Goal: Find contact information: Find specific fact

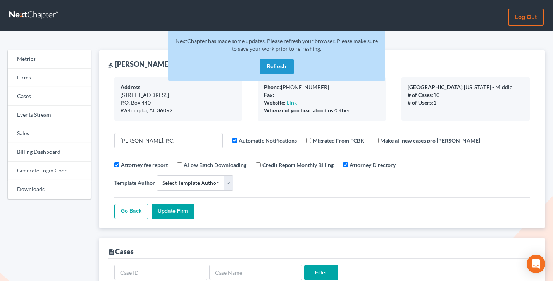
select select
click at [44, 79] on link "Firms" at bounding box center [49, 78] width 83 height 19
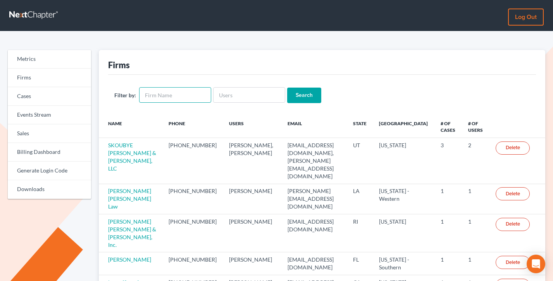
click at [168, 93] on input "text" at bounding box center [175, 94] width 72 height 15
type input "teague"
click at [287, 88] on input "Search" at bounding box center [304, 95] width 34 height 15
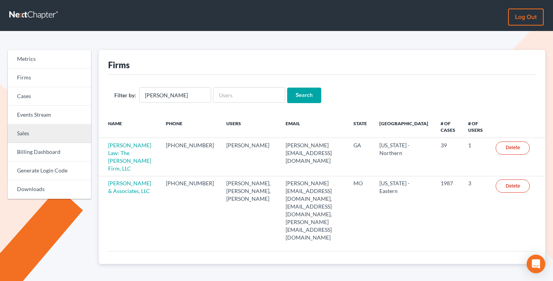
click at [34, 130] on link "Sales" at bounding box center [49, 133] width 83 height 19
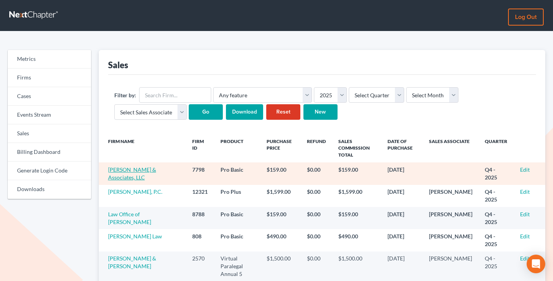
click at [140, 172] on link "Williams & Associates, LLC" at bounding box center [132, 173] width 48 height 14
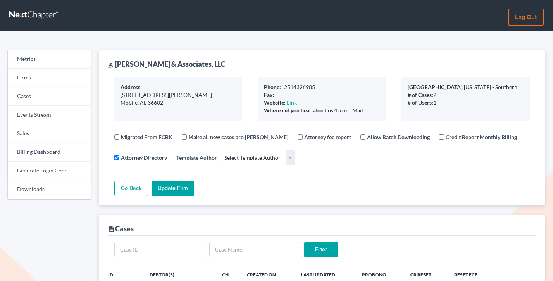
select select
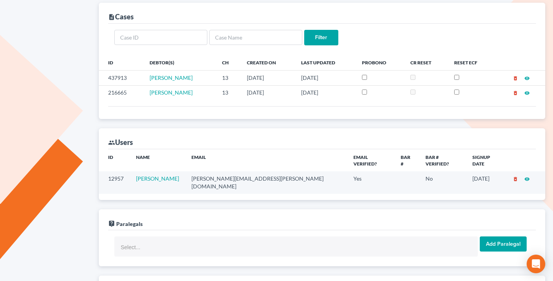
scroll to position [217, 0]
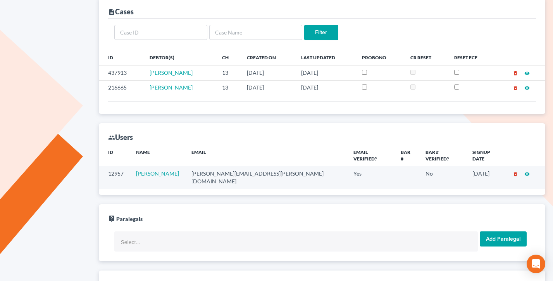
click at [240, 168] on td "[PERSON_NAME][EMAIL_ADDRESS][PERSON_NAME][DOMAIN_NAME]" at bounding box center [266, 177] width 162 height 22
click at [240, 168] on td "ron@williams-llc.com" at bounding box center [266, 177] width 162 height 22
copy td "ron@williams-llc.com"
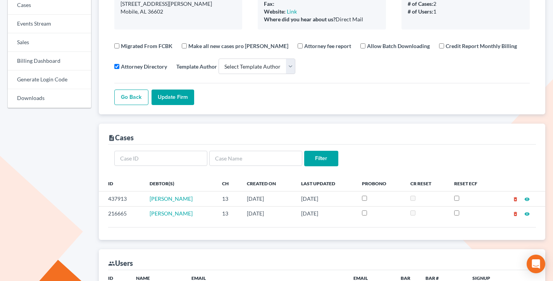
scroll to position [0, 0]
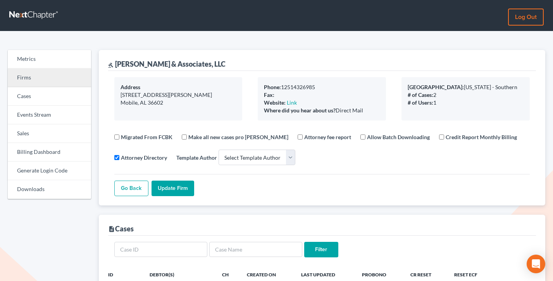
click at [24, 80] on link "Firms" at bounding box center [49, 78] width 83 height 19
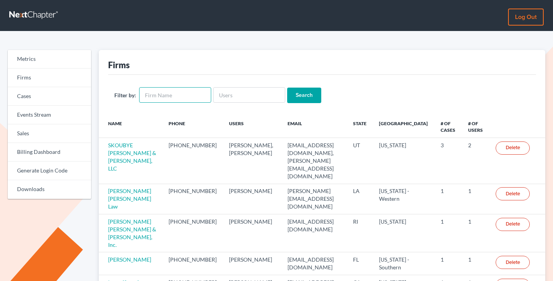
click at [151, 91] on input "text" at bounding box center [175, 94] width 72 height 15
type input "[PERSON_NAME]"
click at [287, 88] on input "Search" at bounding box center [304, 95] width 34 height 15
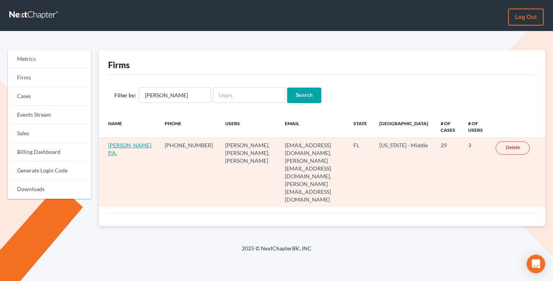
click at [121, 152] on link "[PERSON_NAME], P.A." at bounding box center [130, 149] width 44 height 14
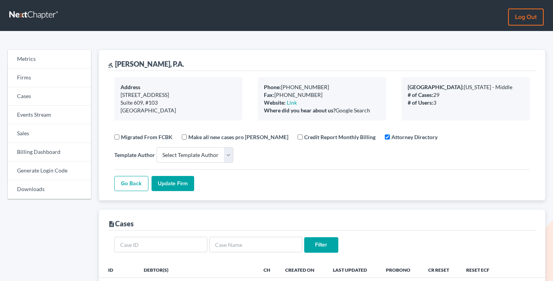
select select
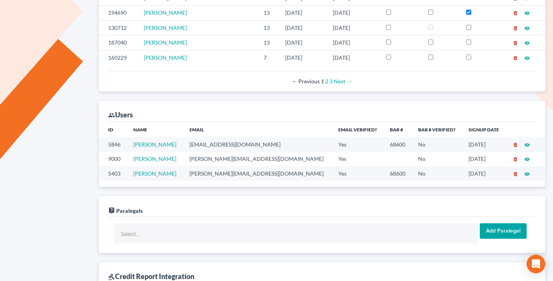
scroll to position [363, 0]
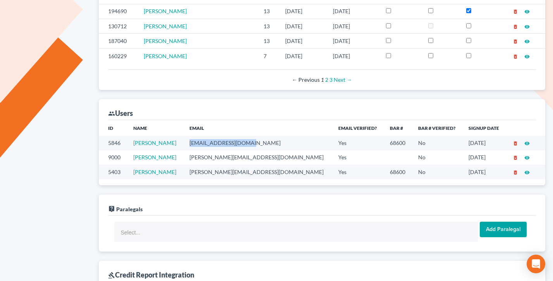
drag, startPoint x: 272, startPoint y: 141, endPoint x: 211, endPoint y: 141, distance: 60.8
click at [212, 141] on td "dlpleadings@gmail.com" at bounding box center [257, 143] width 149 height 14
copy td "dlpleadings@gmail.com"
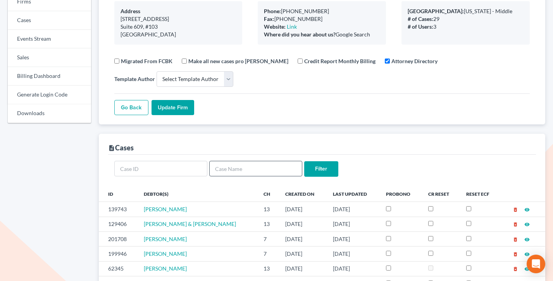
scroll to position [27, 0]
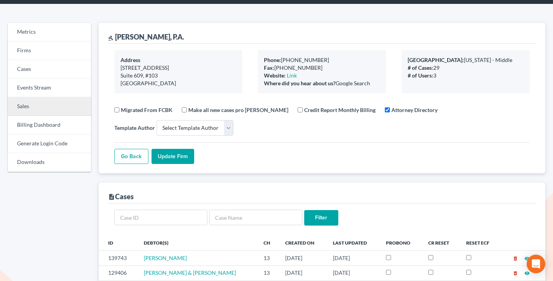
click at [34, 103] on link "Sales" at bounding box center [49, 106] width 83 height 19
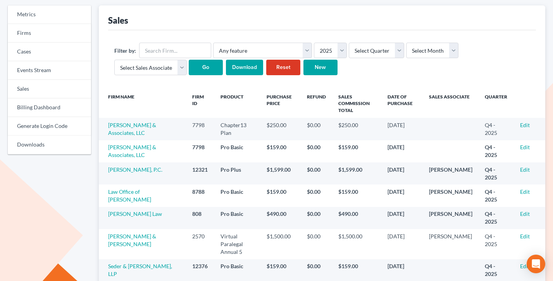
scroll to position [16, 0]
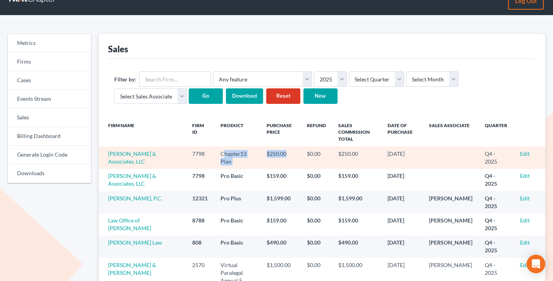
drag, startPoint x: 292, startPoint y: 153, endPoint x: 214, endPoint y: 153, distance: 78.6
click at [214, 153] on tr "Williams & Associates, LLC 7798 Chapter13 Plan $250.00 $0.00 $250.00 10/08/2025…" at bounding box center [322, 157] width 447 height 22
click at [214, 153] on td "Chapter13 Plan" at bounding box center [237, 157] width 46 height 22
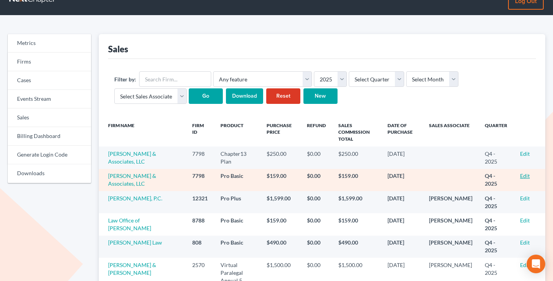
click at [524, 175] on link "Edit" at bounding box center [525, 175] width 10 height 7
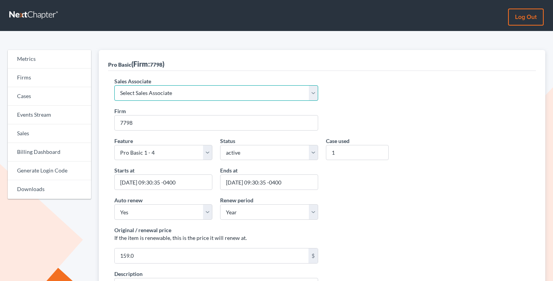
click at [193, 90] on select "Select Sales Associate [PERSON_NAME] Over Transom [PERSON_NAME]" at bounding box center [216, 92] width 204 height 15
select select "7676"
click at [114, 85] on select "Select Sales Associate [PERSON_NAME] Over Transom [PERSON_NAME]" at bounding box center [216, 92] width 204 height 15
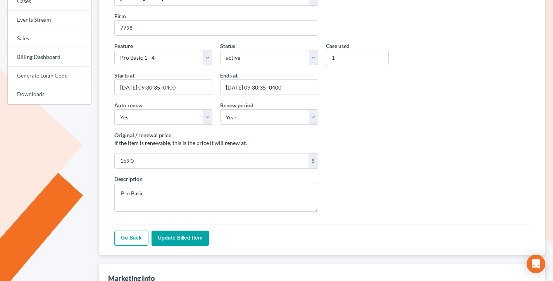
click at [172, 236] on input "Update Billed item" at bounding box center [179, 237] width 57 height 15
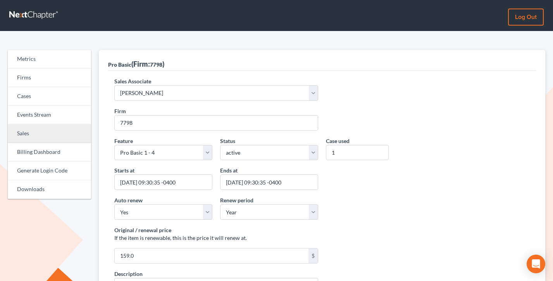
click at [33, 125] on link "Sales" at bounding box center [49, 133] width 83 height 19
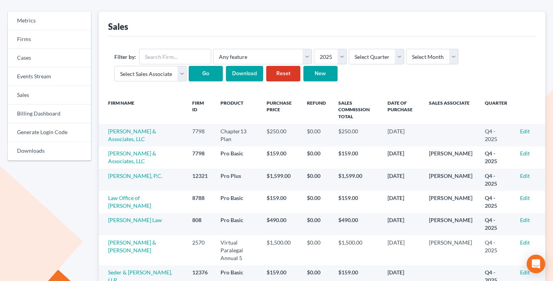
scroll to position [67, 0]
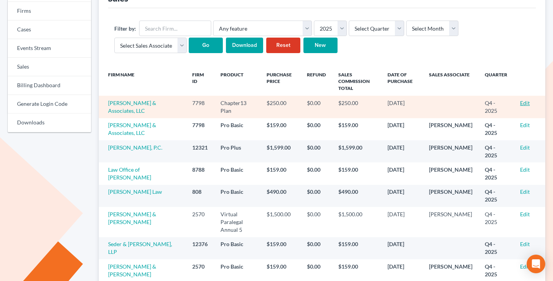
click at [526, 103] on link "Edit" at bounding box center [525, 103] width 10 height 7
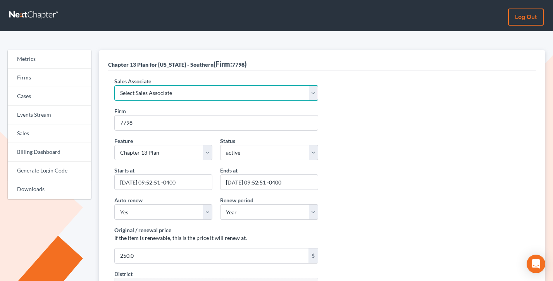
click at [177, 88] on select "Select Sales Associate [PERSON_NAME] Over Transom [PERSON_NAME]" at bounding box center [216, 92] width 204 height 15
select select "7676"
click at [114, 85] on select "Select Sales Associate [PERSON_NAME] Over Transom [PERSON_NAME]" at bounding box center [216, 92] width 204 height 15
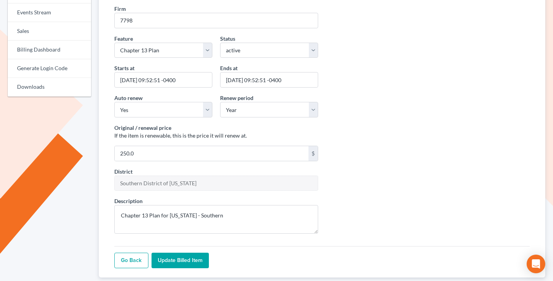
scroll to position [112, 0]
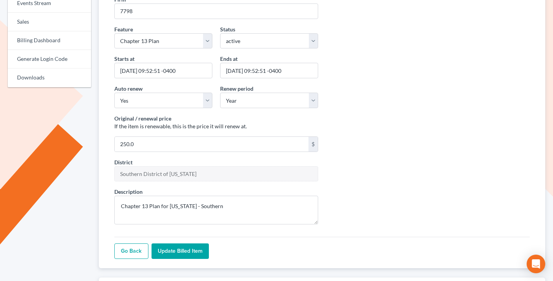
drag, startPoint x: 179, startPoint y: 246, endPoint x: 201, endPoint y: 236, distance: 23.8
click at [179, 246] on input "Update Billed item" at bounding box center [179, 250] width 57 height 15
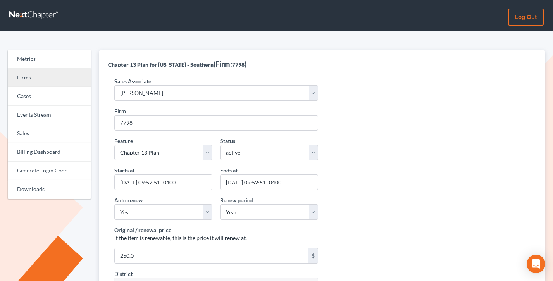
click at [48, 81] on link "Firms" at bounding box center [49, 78] width 83 height 19
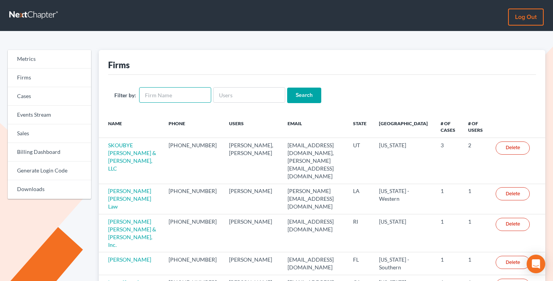
click at [186, 96] on input "text" at bounding box center [175, 94] width 72 height 15
drag, startPoint x: 162, startPoint y: 68, endPoint x: 106, endPoint y: 65, distance: 56.2
click at [106, 65] on div "Firms Filter by: Search Name Phone Users Email State Primary District # of Case…" at bounding box center [322, 255] width 447 height 410
drag, startPoint x: 137, startPoint y: 65, endPoint x: 108, endPoint y: 65, distance: 28.7
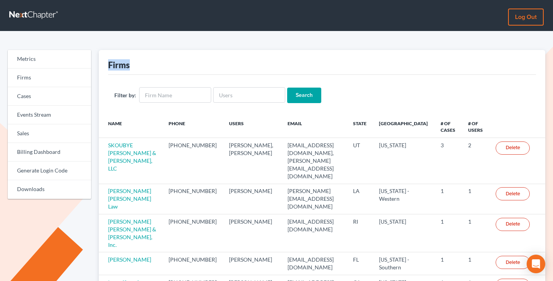
click at [108, 65] on div "Firms" at bounding box center [322, 62] width 428 height 25
click at [108, 65] on div "Firms" at bounding box center [119, 64] width 22 height 11
click at [183, 93] on input "text" at bounding box center [175, 94] width 72 height 15
type input "dennison"
click at [287, 88] on input "Search" at bounding box center [304, 95] width 34 height 15
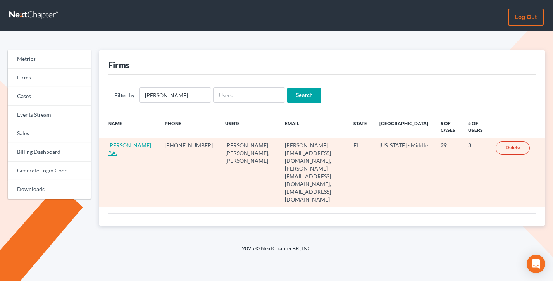
click at [112, 151] on link "[PERSON_NAME], P.A." at bounding box center [130, 149] width 44 height 14
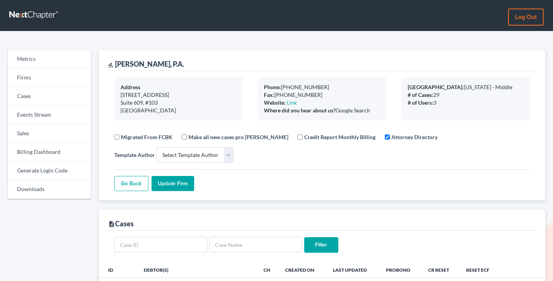
select select
drag, startPoint x: 184, startPoint y: 114, endPoint x: 119, endPoint y: 85, distance: 70.5
click at [119, 85] on div "Address [STREET_ADDRESS]" at bounding box center [178, 98] width 128 height 43
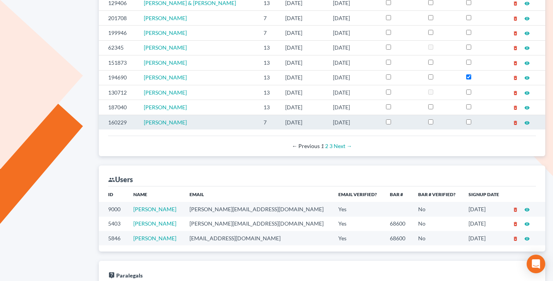
scroll to position [333, 0]
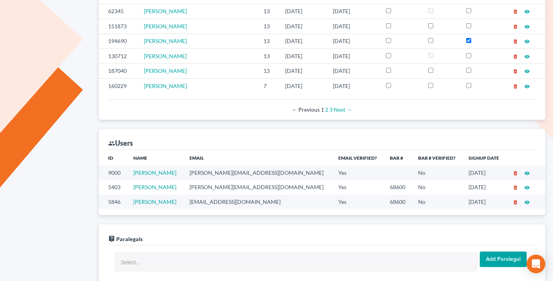
click at [242, 173] on td "[PERSON_NAME][EMAIL_ADDRESS][DOMAIN_NAME]" at bounding box center [257, 172] width 149 height 14
copy td "[PERSON_NAME][EMAIL_ADDRESS][DOMAIN_NAME]"
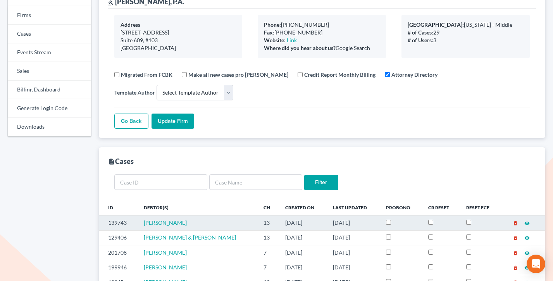
scroll to position [0, 0]
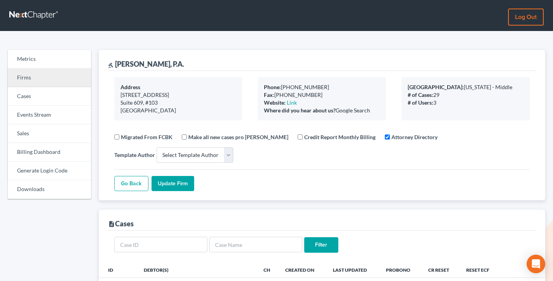
click at [45, 78] on link "Firms" at bounding box center [49, 78] width 83 height 19
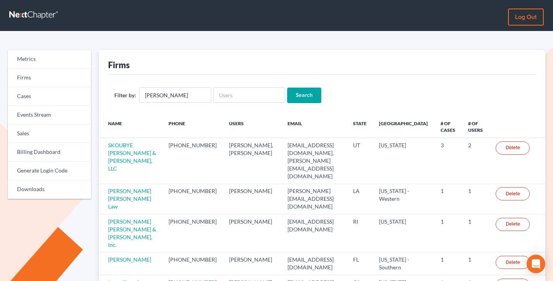
type input "atwell"
click at [287, 88] on input "Search" at bounding box center [304, 95] width 34 height 15
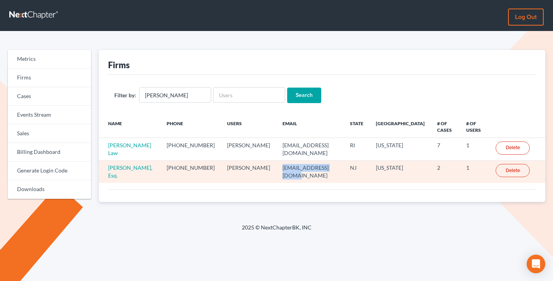
drag, startPoint x: 327, startPoint y: 167, endPoint x: 272, endPoint y: 167, distance: 54.6
click at [276, 167] on td "[EMAIL_ADDRESS][DOMAIN_NAME]" at bounding box center [309, 171] width 67 height 22
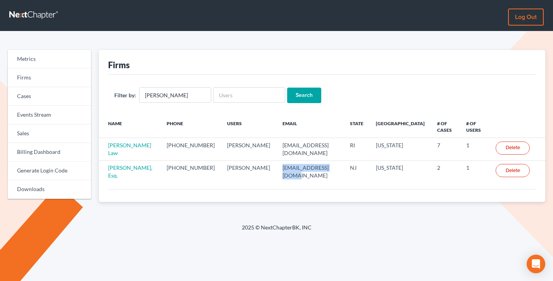
copy td "[EMAIL_ADDRESS][DOMAIN_NAME]"
click at [168, 95] on input "[PERSON_NAME]" at bounding box center [175, 94] width 72 height 15
paste input "[PERSON_NAME] Law Firm"
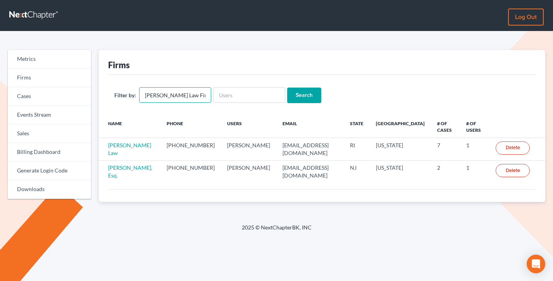
type input "[PERSON_NAME] Law Firm"
click at [287, 88] on input "Search" at bounding box center [304, 95] width 34 height 15
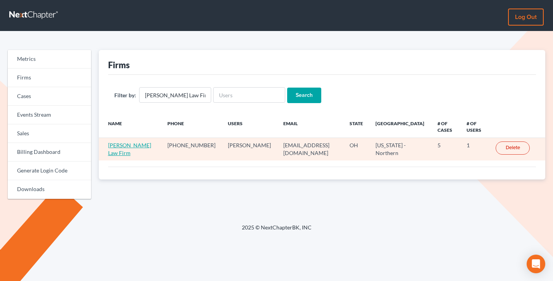
click at [128, 142] on link "[PERSON_NAME] Law Firm" at bounding box center [129, 149] width 43 height 14
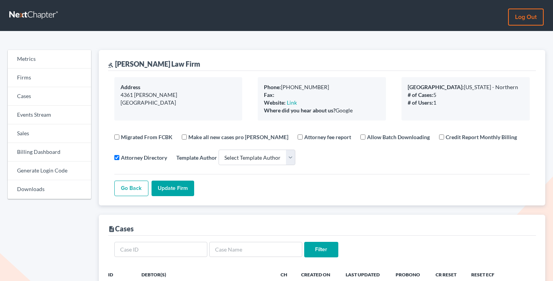
select select
click at [31, 150] on link "Billing Dashboard" at bounding box center [49, 152] width 83 height 19
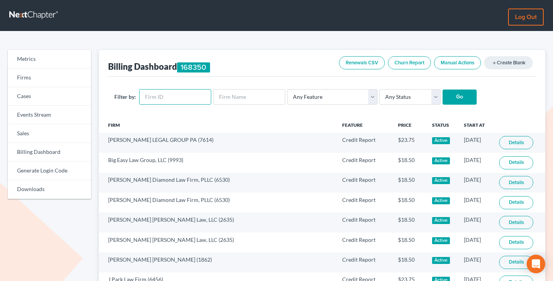
click at [170, 94] on input "text" at bounding box center [175, 96] width 72 height 15
paste input "9426"
type input "9426"
click at [442, 89] on input "Go" at bounding box center [459, 96] width 34 height 15
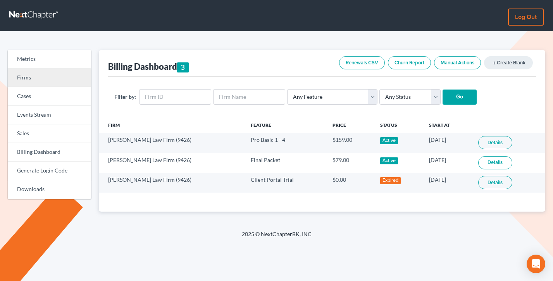
drag, startPoint x: 22, startPoint y: 73, endPoint x: 74, endPoint y: 77, distance: 52.5
click at [22, 73] on link "Firms" at bounding box center [49, 78] width 83 height 19
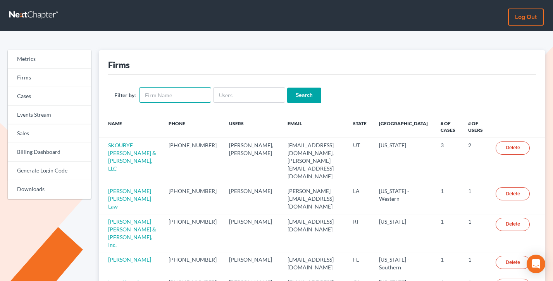
click at [167, 97] on input "text" at bounding box center [175, 94] width 72 height 15
paste input "[PERSON_NAME]"
type input "[PERSON_NAME]"
click at [287, 88] on input "Search" at bounding box center [304, 95] width 34 height 15
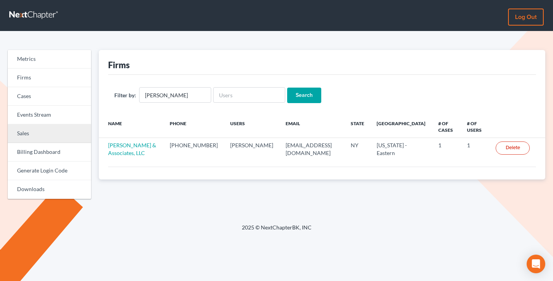
click at [40, 132] on link "Sales" at bounding box center [49, 133] width 83 height 19
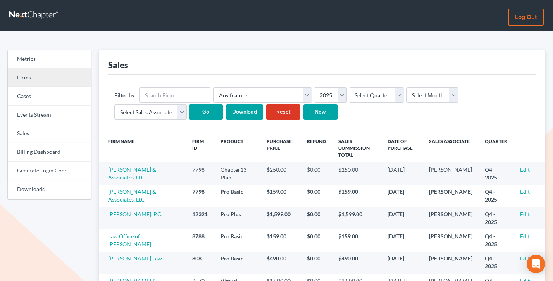
drag, startPoint x: 47, startPoint y: 79, endPoint x: 69, endPoint y: 80, distance: 22.1
click at [47, 79] on link "Firms" at bounding box center [49, 78] width 83 height 19
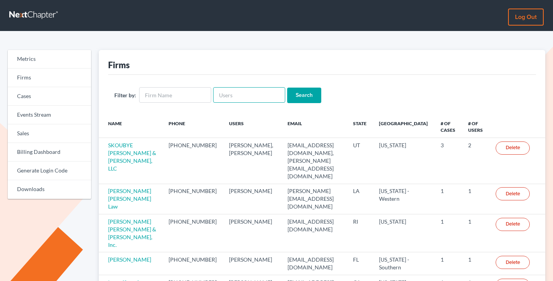
click at [236, 99] on input "text" at bounding box center [249, 94] width 72 height 15
paste input "[PERSON_NAME][EMAIL_ADDRESS][DOMAIN_NAME]"
type input "[PERSON_NAME][EMAIL_ADDRESS][DOMAIN_NAME]"
click at [287, 88] on input "Search" at bounding box center [304, 95] width 34 height 15
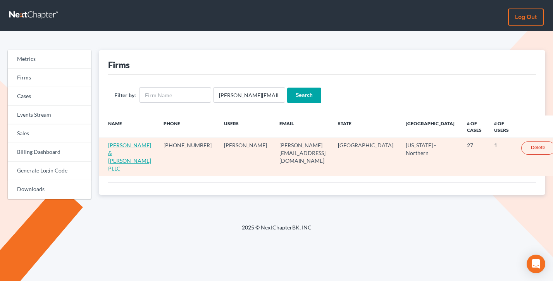
click at [151, 142] on link "[PERSON_NAME] & [PERSON_NAME] PLLC" at bounding box center [129, 157] width 43 height 30
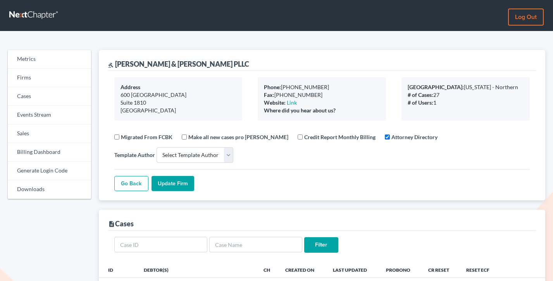
select select
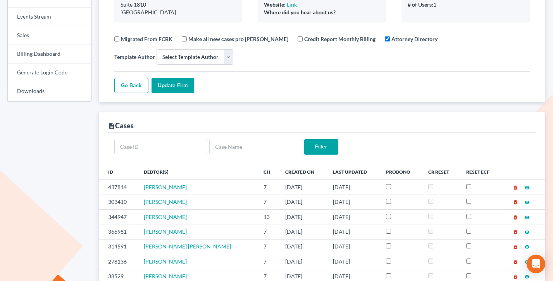
scroll to position [145, 0]
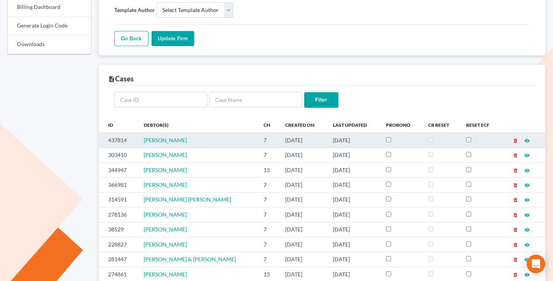
drag, startPoint x: 301, startPoint y: 140, endPoint x: 235, endPoint y: 139, distance: 65.5
click at [235, 139] on tr "437814 Shannon McMains 7 09/18/2025 09/18/2025 delete_forever visibility" at bounding box center [322, 140] width 447 height 15
click at [257, 139] on td "7" at bounding box center [268, 140] width 22 height 15
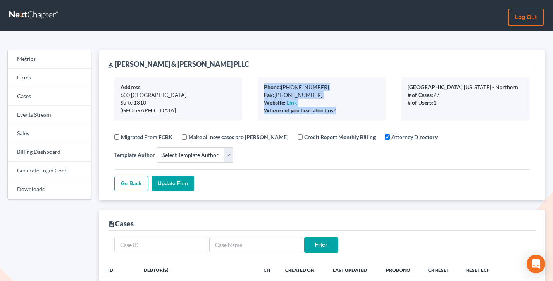
drag, startPoint x: 334, startPoint y: 108, endPoint x: 262, endPoint y: 84, distance: 76.5
click at [262, 84] on div "Phone: 806-379-6416 Fax: 806-379-8504 Website: Link Where did you hear about us?" at bounding box center [322, 98] width 128 height 43
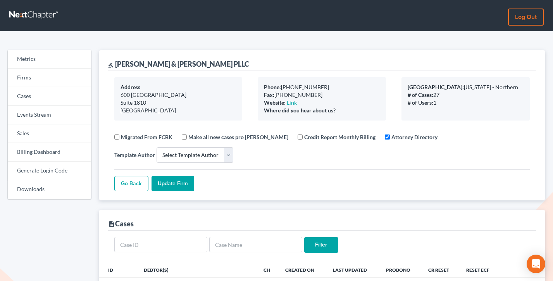
click at [262, 84] on div "Phone: 806-379-6416 Fax: 806-379-8504 Website: Link Where did you hear about us?" at bounding box center [322, 98] width 128 height 43
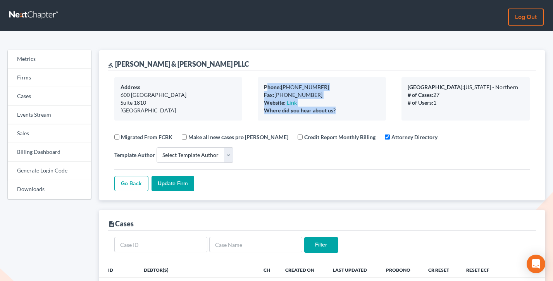
drag, startPoint x: 338, startPoint y: 110, endPoint x: 267, endPoint y: 84, distance: 76.2
click at [267, 84] on div "Phone: 806-379-6416 Fax: 806-379-8504 Website: Link Where did you hear about us?" at bounding box center [322, 98] width 128 height 43
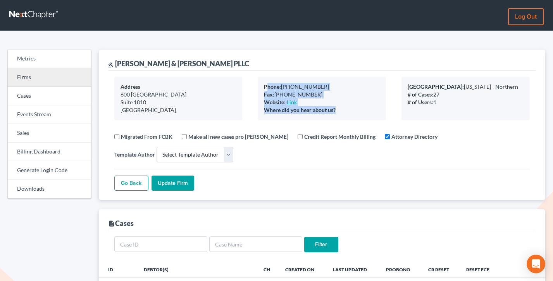
click at [19, 75] on link "Firms" at bounding box center [49, 77] width 83 height 19
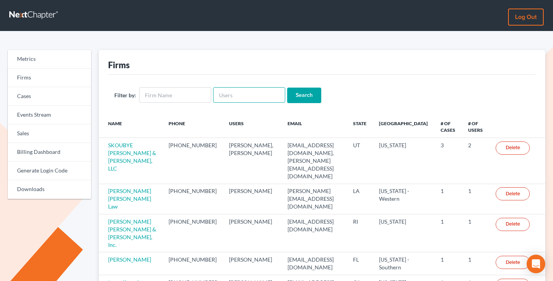
click at [248, 93] on input "text" at bounding box center [249, 94] width 72 height 15
paste input "[EMAIL_ADDRESS][DOMAIN_NAME]"
type input "[EMAIL_ADDRESS][DOMAIN_NAME]"
click at [287, 88] on input "Search" at bounding box center [304, 95] width 34 height 15
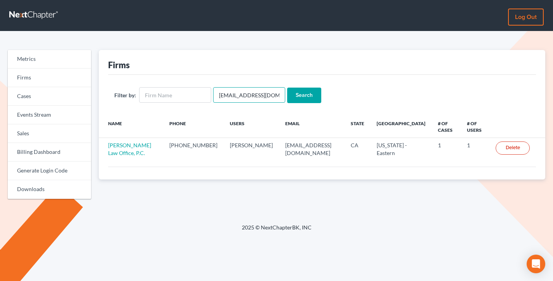
click at [229, 94] on input "[EMAIL_ADDRESS][DOMAIN_NAME]" at bounding box center [249, 94] width 72 height 15
paste input "[EMAIL_ADDRESS]"
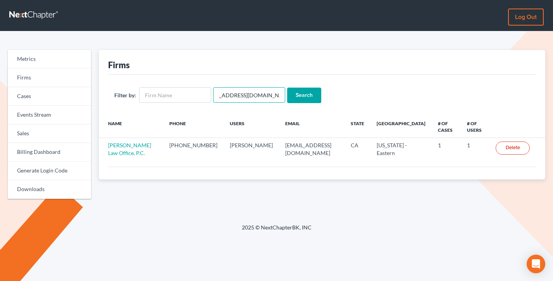
type input "[EMAIL_ADDRESS][DOMAIN_NAME]"
click at [287, 88] on input "Search" at bounding box center [304, 95] width 34 height 15
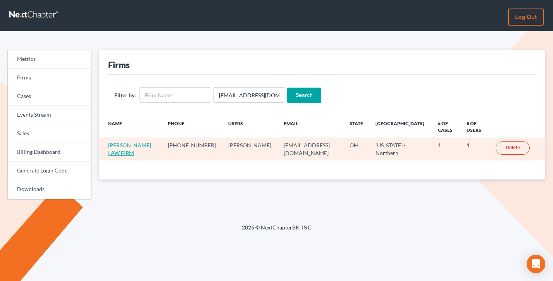
click at [128, 147] on link "[PERSON_NAME] LAW FIRM" at bounding box center [129, 149] width 43 height 14
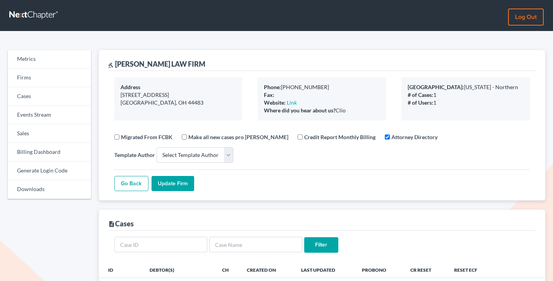
select select
click at [39, 80] on link "Firms" at bounding box center [49, 78] width 83 height 19
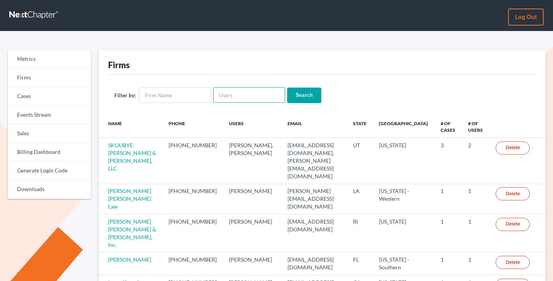
click at [241, 94] on input "text" at bounding box center [249, 94] width 72 height 15
paste input "jcollins@lawoeb.com"
type input "jcollins@lawoeb.com"
click at [287, 88] on input "Search" at bounding box center [304, 95] width 34 height 15
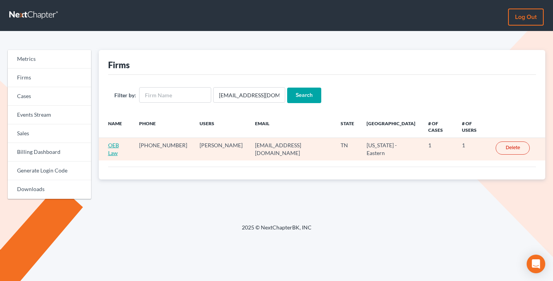
click at [117, 142] on link "OEB Law" at bounding box center [113, 149] width 11 height 14
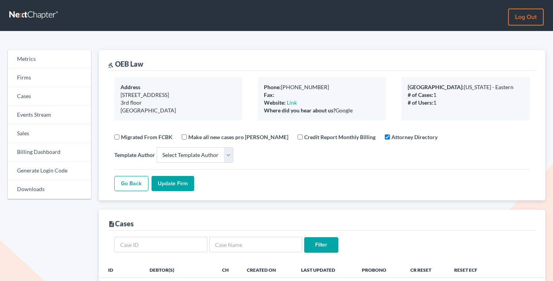
select select
drag, startPoint x: 338, startPoint y: 111, endPoint x: 265, endPoint y: 87, distance: 77.5
click at [265, 87] on div "Phone: [PHONE_NUMBER] Fax: Website: Link Where did you hear about us? Google" at bounding box center [322, 98] width 128 height 43
click at [265, 87] on b "Phone:" at bounding box center [272, 87] width 17 height 7
drag, startPoint x: 266, startPoint y: 87, endPoint x: 357, endPoint y: 113, distance: 93.8
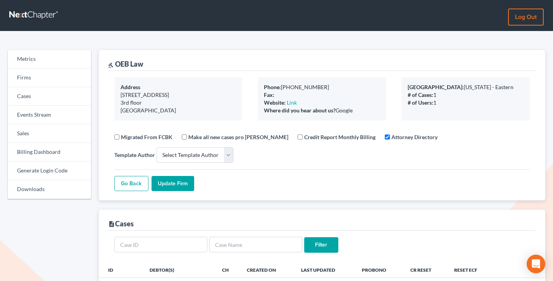
click at [356, 113] on div "Phone: 865-546-1111 Fax: Website: Link Where did you hear about us? Google" at bounding box center [322, 98] width 128 height 43
click at [357, 112] on div "Where did you hear about us? Google" at bounding box center [322, 111] width 116 height 8
click at [41, 80] on link "Firms" at bounding box center [49, 78] width 83 height 19
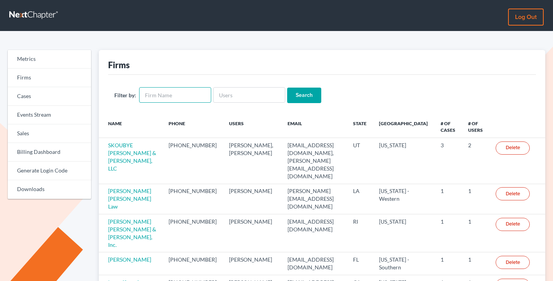
click at [163, 90] on input "text" at bounding box center [175, 94] width 72 height 15
type input "[PERSON_NAME]"
click at [287, 88] on input "Search" at bounding box center [304, 95] width 34 height 15
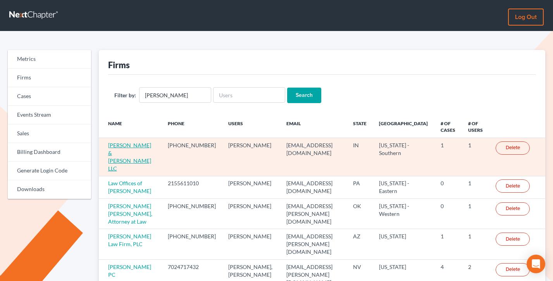
click at [127, 146] on link "[PERSON_NAME] & [PERSON_NAME] LLC" at bounding box center [129, 157] width 43 height 30
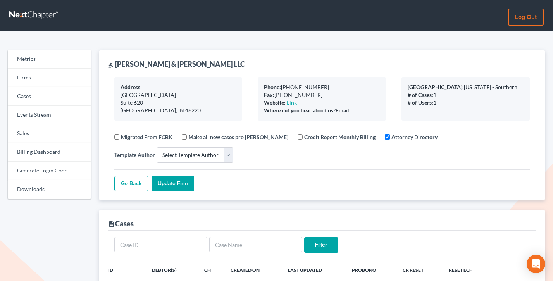
select select
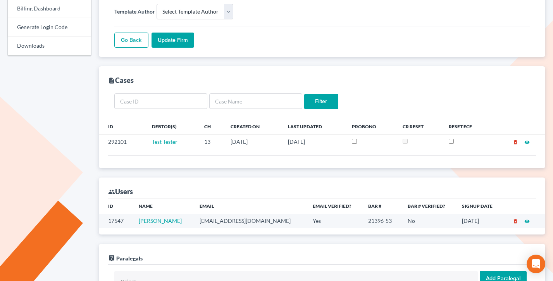
scroll to position [158, 0]
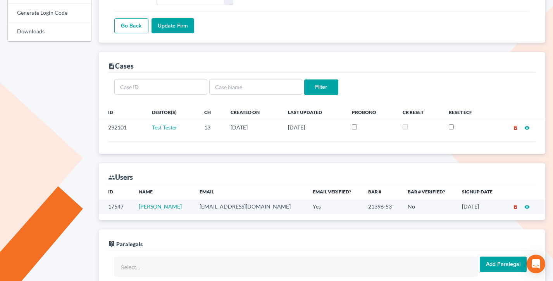
click at [231, 207] on td "[EMAIL_ADDRESS][DOMAIN_NAME]" at bounding box center [249, 206] width 113 height 14
copy td "[EMAIL_ADDRESS][DOMAIN_NAME]"
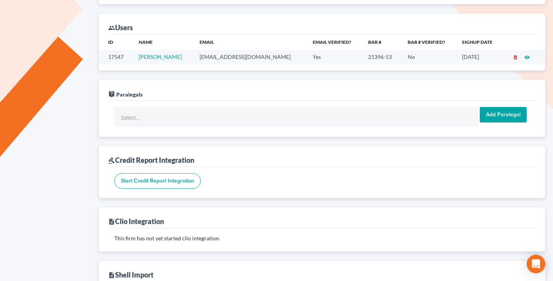
scroll to position [291, 0]
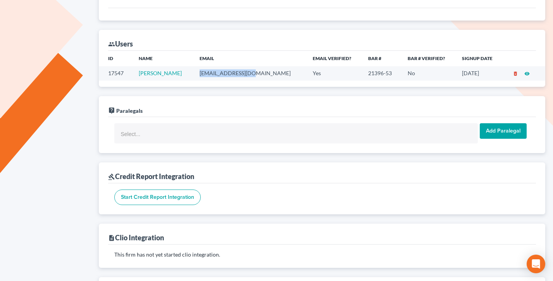
drag, startPoint x: 255, startPoint y: 74, endPoint x: 197, endPoint y: 74, distance: 58.5
click at [197, 74] on td "rshea@sawinlaw.com" at bounding box center [249, 73] width 113 height 14
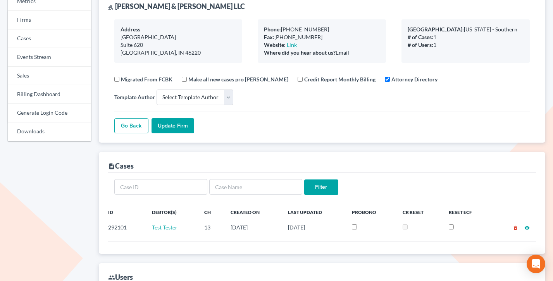
scroll to position [29, 0]
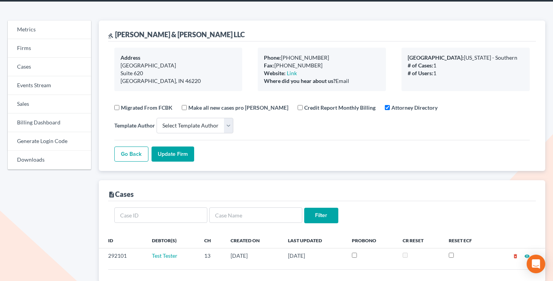
drag, startPoint x: 344, startPoint y: 79, endPoint x: 263, endPoint y: 57, distance: 83.3
click at [263, 57] on div "Phone: 317-255-2600 Fax: 317-255-2905 Website: Link Where did you hear about us…" at bounding box center [322, 69] width 128 height 43
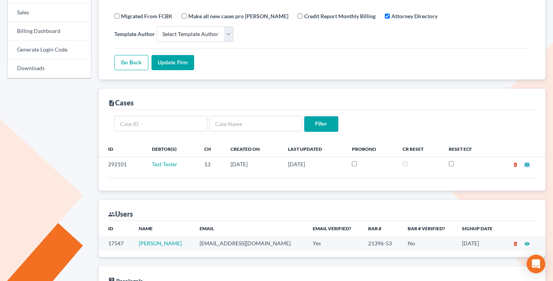
scroll to position [0, 0]
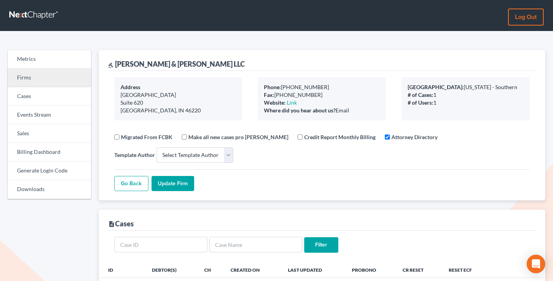
click at [36, 77] on link "Firms" at bounding box center [49, 78] width 83 height 19
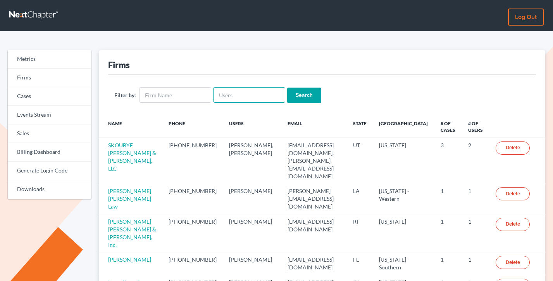
click at [243, 91] on input "text" at bounding box center [249, 94] width 72 height 15
paste input "carolyncole@oltanow.com"
type input "carolyncole@oltanow.com"
click at [287, 88] on input "Search" at bounding box center [304, 95] width 34 height 15
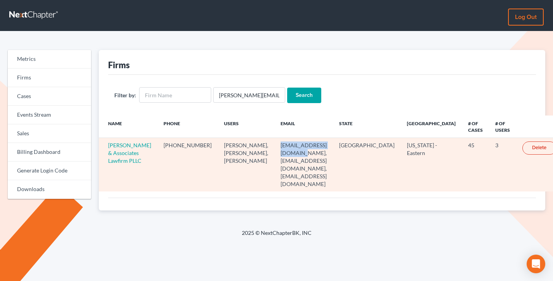
drag, startPoint x: 315, startPoint y: 145, endPoint x: 251, endPoint y: 146, distance: 63.9
click at [274, 146] on td "carolyncole@oltanow.com, ericaj2786@gmail.com, billbeemer@att.net" at bounding box center [303, 164] width 58 height 53
copy td "carolyncole@oltanow.com"
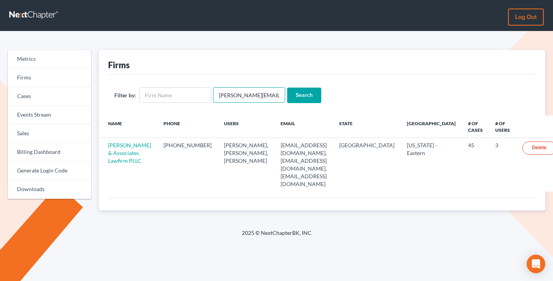
click at [231, 94] on input "carolyncole@oltanow.com" at bounding box center [249, 94] width 72 height 15
paste input "legalhelper14@gmail.com"
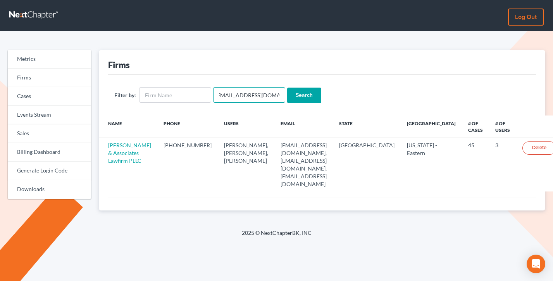
type input "legalhelper14@gmail.com"
click at [287, 88] on input "Search" at bounding box center [304, 95] width 34 height 15
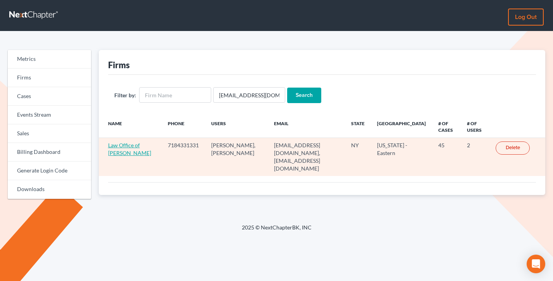
click at [122, 152] on link "Law Office of John Garzon" at bounding box center [129, 149] width 43 height 14
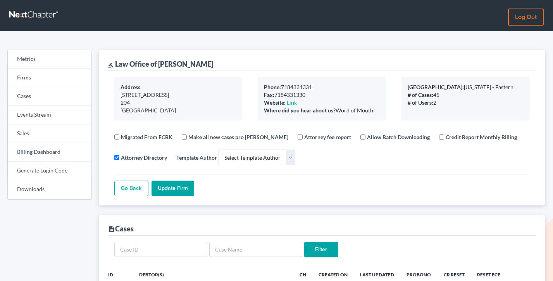
select select
click at [49, 151] on link "Billing Dashboard" at bounding box center [49, 152] width 83 height 19
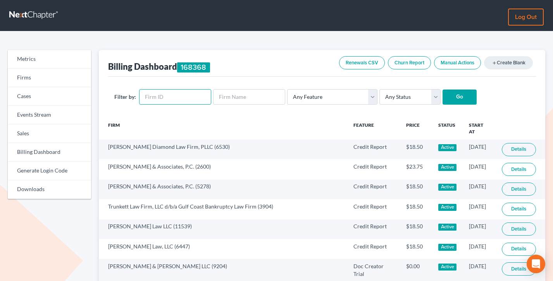
click at [169, 97] on input "text" at bounding box center [175, 96] width 72 height 15
paste input "2035"
type input "2035"
click at [442, 89] on input "Go" at bounding box center [459, 96] width 34 height 15
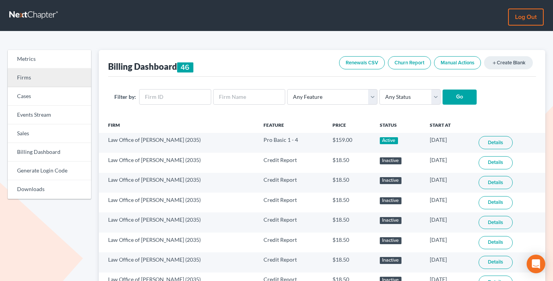
click at [56, 82] on link "Firms" at bounding box center [49, 78] width 83 height 19
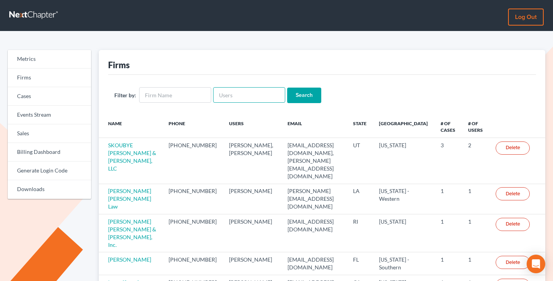
click at [237, 99] on input "text" at bounding box center [249, 94] width 72 height 15
paste input "[EMAIL_ADDRESS][DOMAIN_NAME]"
type input "[EMAIL_ADDRESS][DOMAIN_NAME]"
click at [287, 88] on input "Search" at bounding box center [304, 95] width 34 height 15
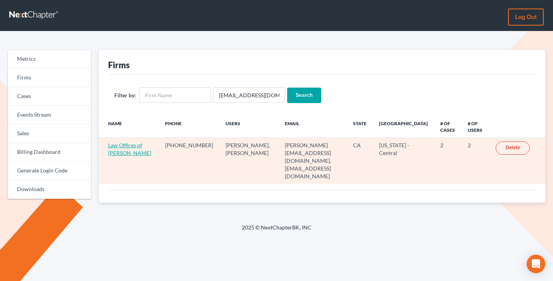
click at [123, 151] on link "Law Offices of [PERSON_NAME]" at bounding box center [129, 149] width 43 height 14
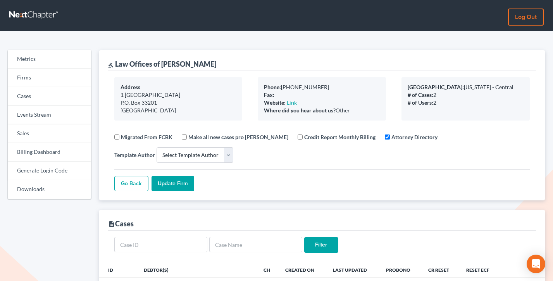
select select
drag, startPoint x: 310, startPoint y: 88, endPoint x: 282, endPoint y: 88, distance: 27.9
click at [282, 88] on div "Phone: 888-668-6384" at bounding box center [322, 87] width 116 height 8
copy div "888-668-6384"
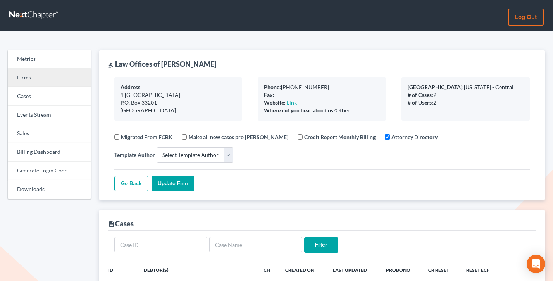
click at [17, 77] on link "Firms" at bounding box center [49, 78] width 83 height 19
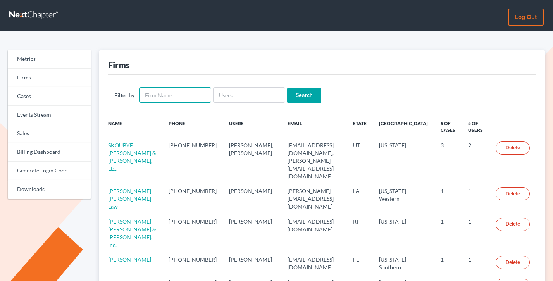
click at [172, 95] on input "text" at bounding box center [175, 94] width 72 height 15
click at [262, 95] on input "text" at bounding box center [249, 94] width 72 height 15
paste input "[DOMAIN_NAME][EMAIL_ADDRESS][DOMAIN_NAME]"
type input "[DOMAIN_NAME][EMAIL_ADDRESS][DOMAIN_NAME]"
click at [293, 93] on input "Search" at bounding box center [304, 95] width 34 height 15
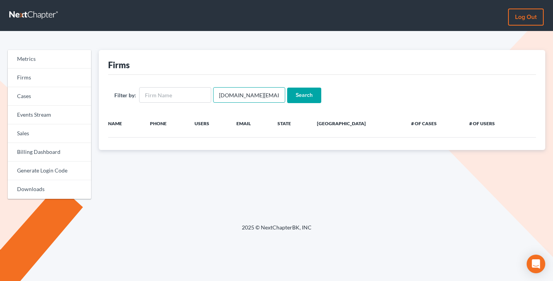
click at [263, 98] on input "[DOMAIN_NAME][EMAIL_ADDRESS][DOMAIN_NAME]" at bounding box center [249, 94] width 72 height 15
click at [180, 99] on input "text" at bounding box center [175, 94] width 72 height 15
type input "j"
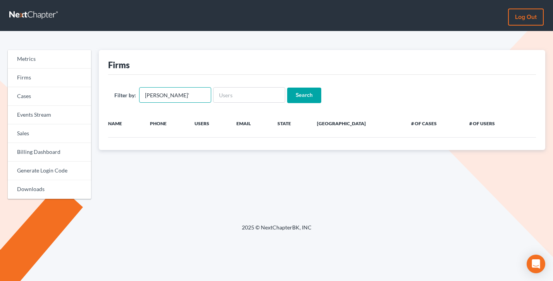
type input "[PERSON_NAME]'"
click at [287, 88] on input "Search" at bounding box center [304, 95] width 34 height 15
click at [177, 94] on input "modugno'" at bounding box center [175, 94] width 72 height 15
type input "[PERSON_NAME]"
click at [287, 88] on input "Search" at bounding box center [304, 95] width 34 height 15
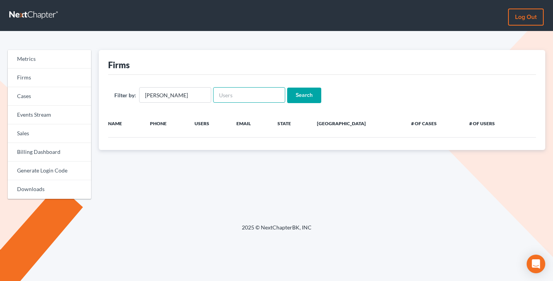
click at [224, 93] on input "text" at bounding box center [249, 94] width 72 height 15
paste input "[EMAIL_ADDRESS][DOMAIN_NAME]"
type input "[EMAIL_ADDRESS][DOMAIN_NAME]"
click at [166, 94] on input "[PERSON_NAME]" at bounding box center [175, 94] width 72 height 15
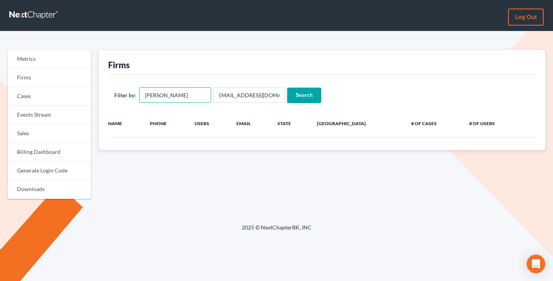
scroll to position [0, 0]
click at [166, 94] on input "[PERSON_NAME]" at bounding box center [175, 94] width 72 height 15
click at [166, 94] on input "modugno" at bounding box center [175, 94] width 72 height 15
click at [287, 88] on input "Search" at bounding box center [304, 95] width 34 height 15
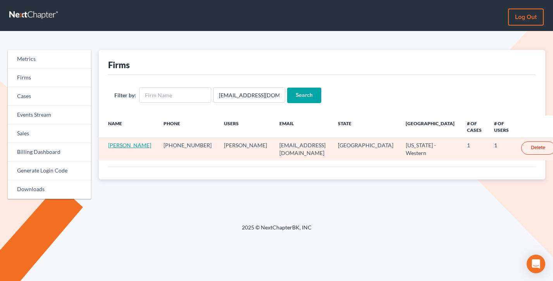
click at [128, 142] on link "[PERSON_NAME]" at bounding box center [129, 145] width 43 height 7
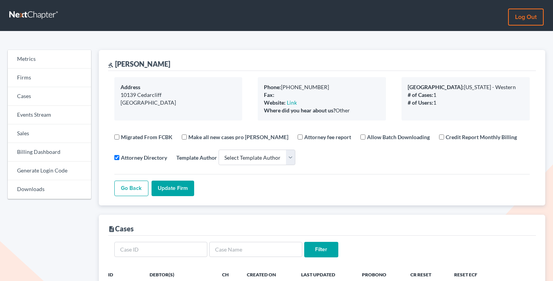
select select
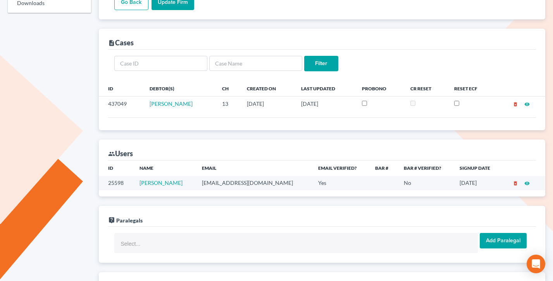
click at [251, 181] on td "easysatellite@yahoo.com" at bounding box center [254, 183] width 116 height 14
click at [249, 182] on td "easysatellite@yahoo.com" at bounding box center [254, 183] width 116 height 14
click at [249, 181] on td "easysatellite@yahoo.com" at bounding box center [254, 183] width 116 height 14
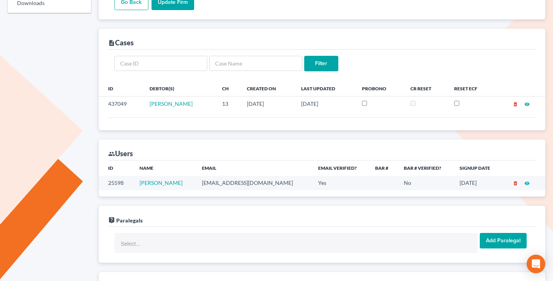
click at [249, 181] on td "easysatellite@yahoo.com" at bounding box center [254, 183] width 116 height 14
copy td "easysatellite@yahoo.com"
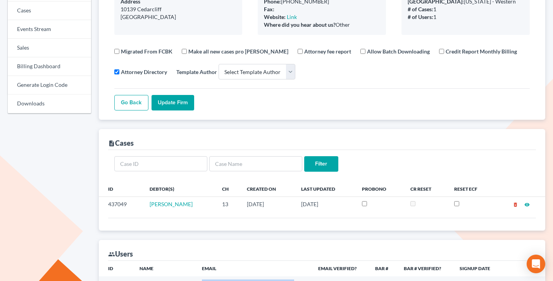
scroll to position [0, 0]
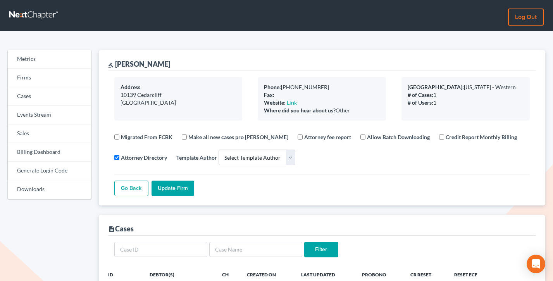
drag, startPoint x: 176, startPoint y: 64, endPoint x: 115, endPoint y: 64, distance: 61.2
click at [115, 64] on div "gavel Roberto Jimenez" at bounding box center [322, 60] width 428 height 21
copy div "Roberto Jimenez"
click at [40, 149] on link "Billing Dashboard" at bounding box center [49, 152] width 83 height 19
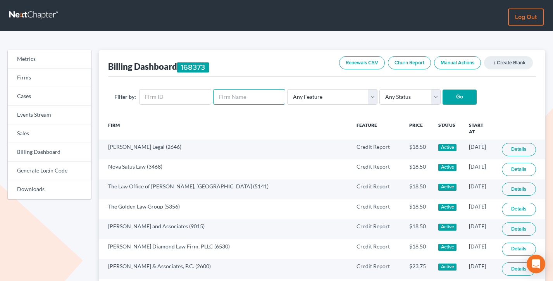
click at [235, 95] on input "text" at bounding box center [249, 96] width 72 height 15
paste input "Roberto Jimenez"
type input "Roberto Jimenez"
click at [442, 89] on input "Go" at bounding box center [459, 96] width 34 height 15
